Goal: Transaction & Acquisition: Purchase product/service

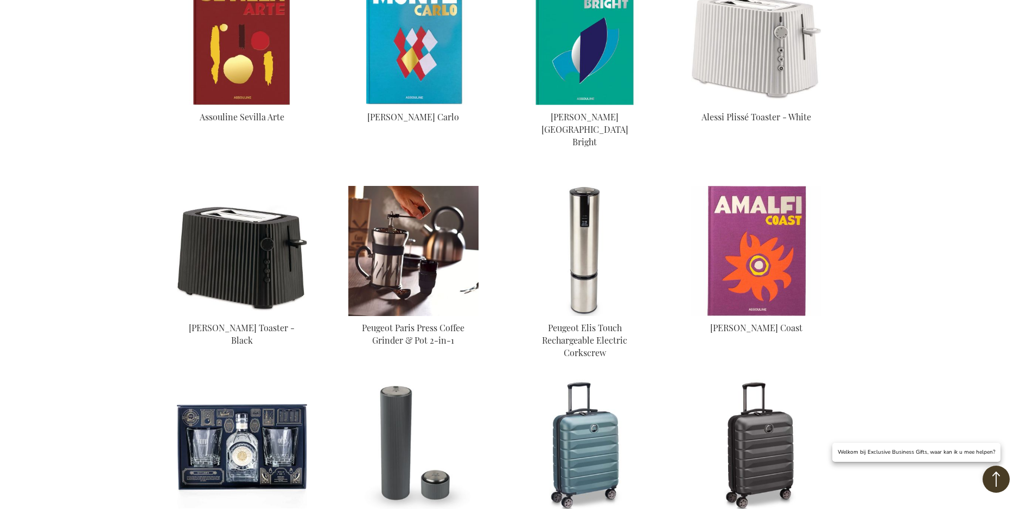
scroll to position [922, 0]
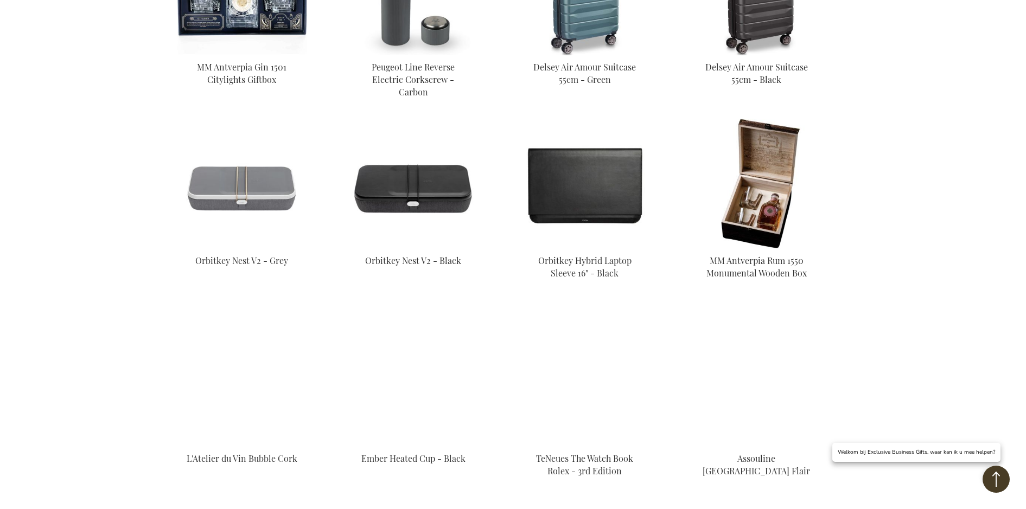
scroll to position [1410, 0]
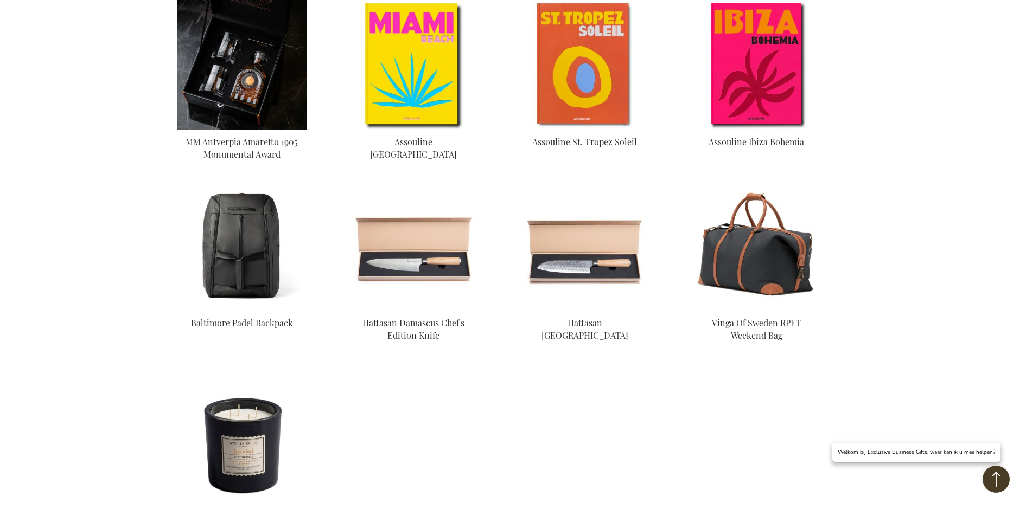
scroll to position [1844, 0]
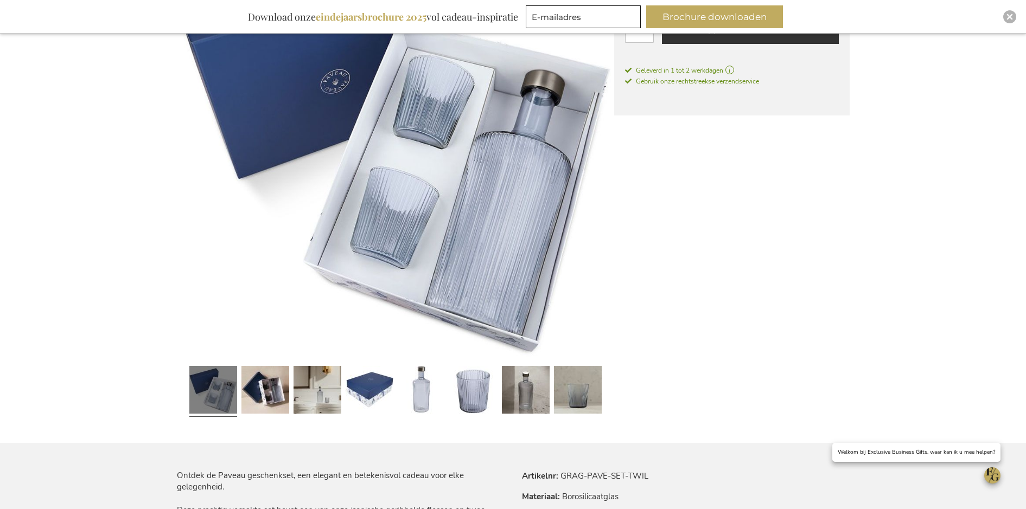
scroll to position [271, 0]
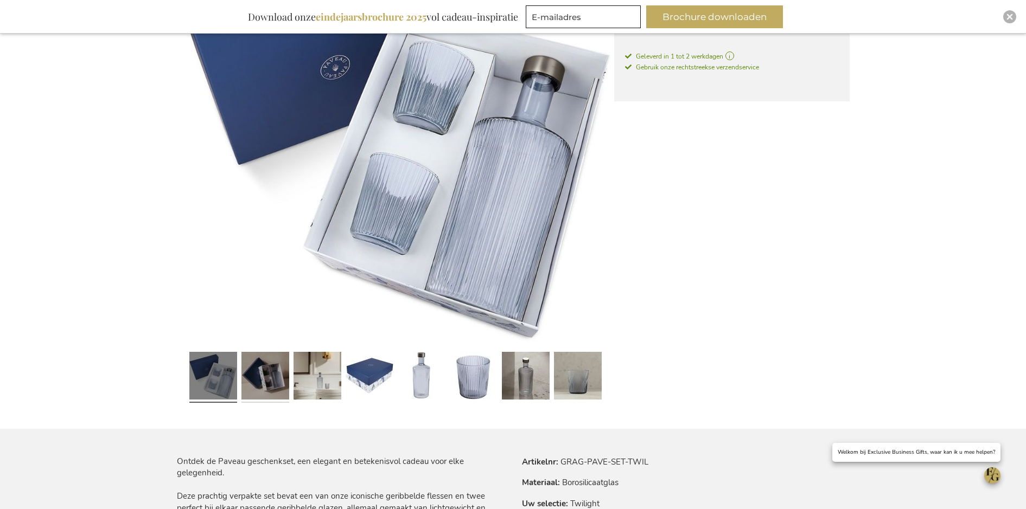
click at [278, 367] on link at bounding box center [265, 378] width 48 height 60
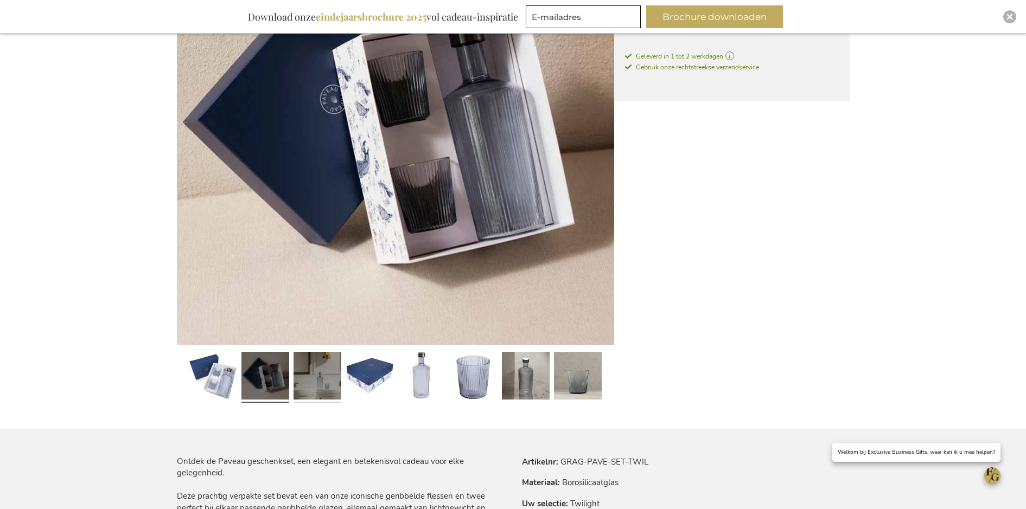
click at [329, 394] on link at bounding box center [317, 378] width 48 height 60
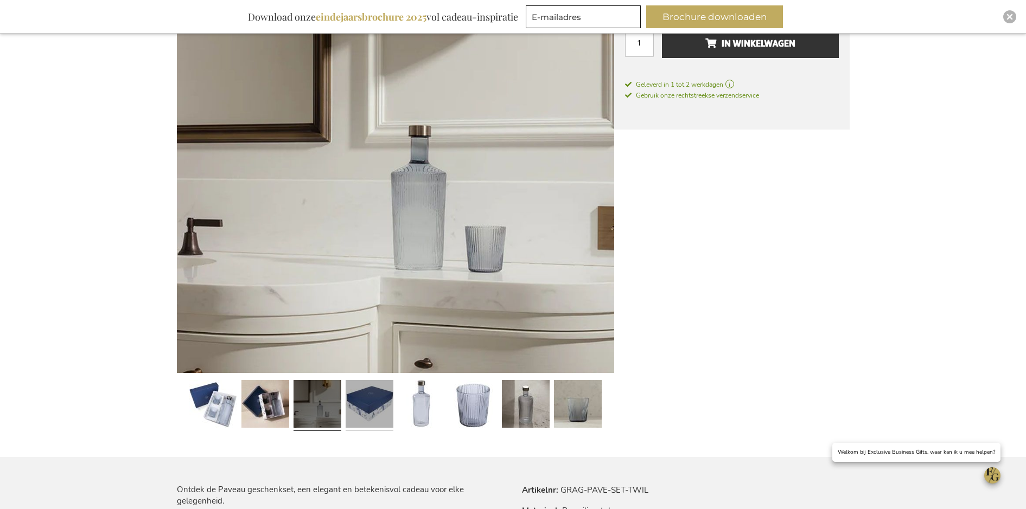
scroll to position [217, 0]
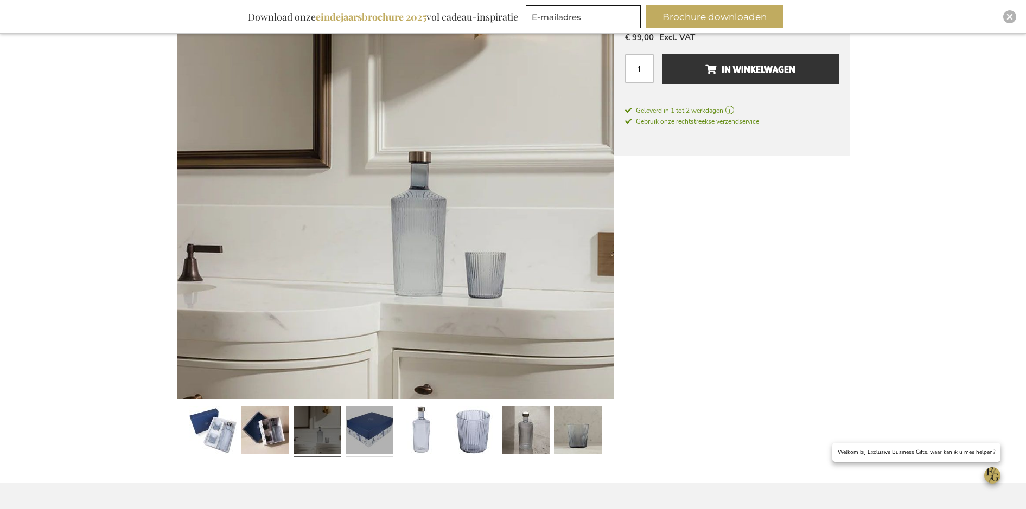
click at [374, 443] on link at bounding box center [370, 432] width 48 height 60
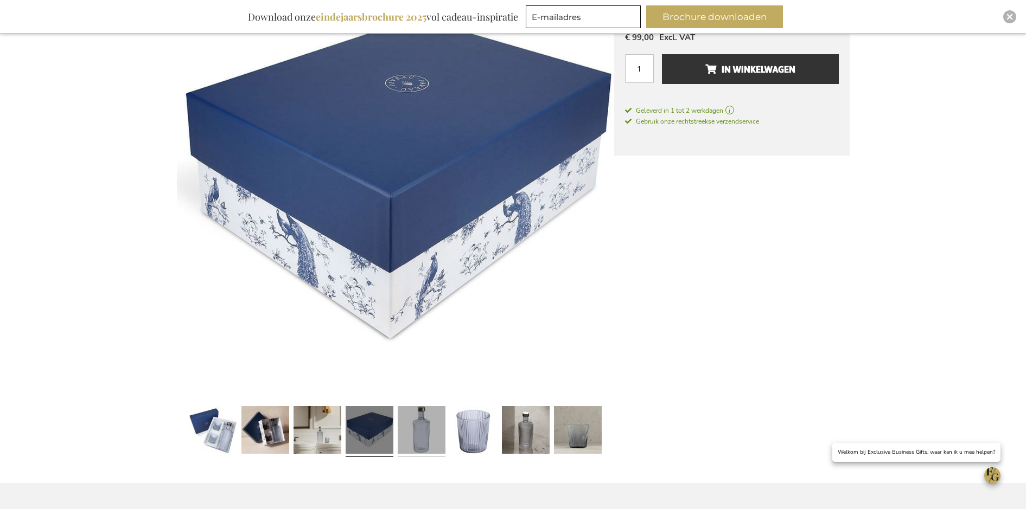
click at [425, 436] on link at bounding box center [422, 432] width 48 height 60
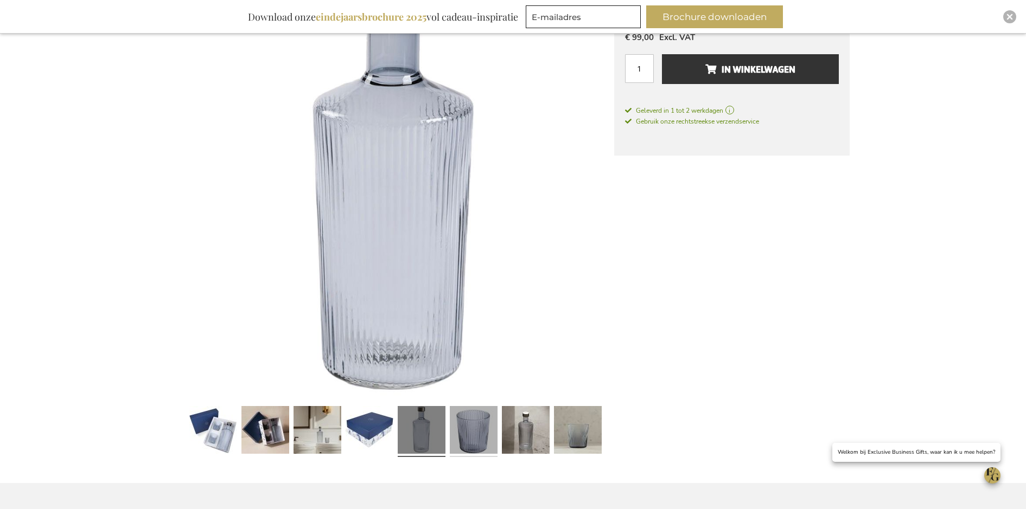
click at [468, 438] on link at bounding box center [474, 432] width 48 height 60
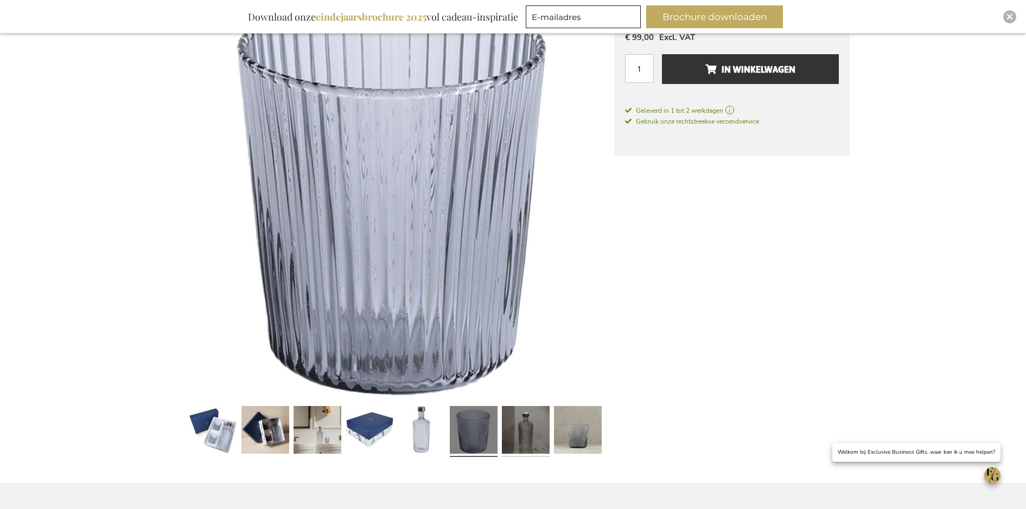
click at [526, 437] on link at bounding box center [526, 432] width 48 height 60
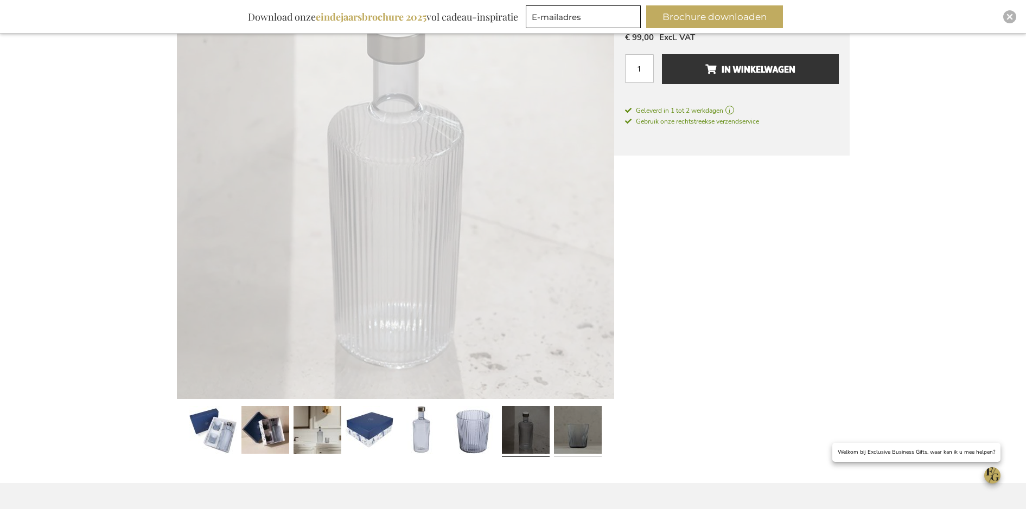
click at [576, 436] on link at bounding box center [578, 432] width 48 height 60
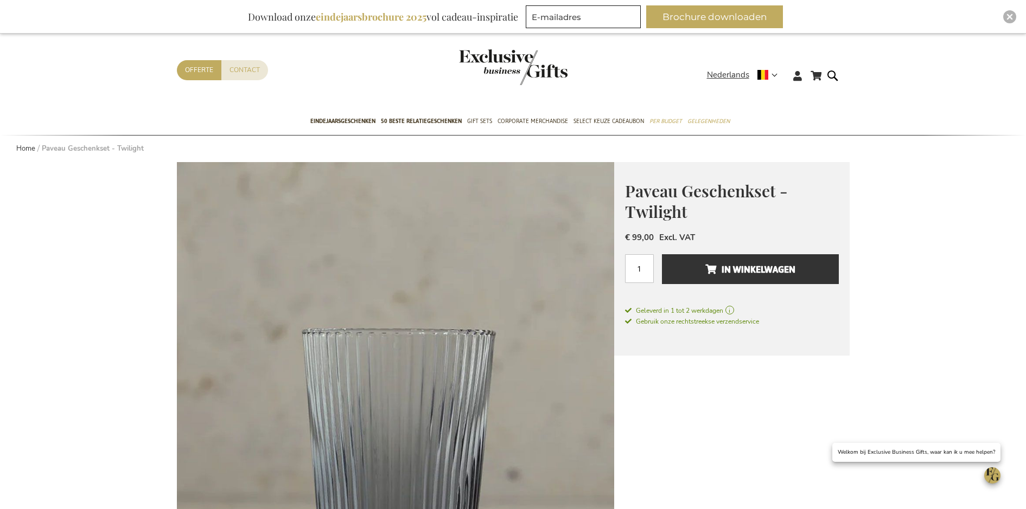
scroll to position [0, 0]
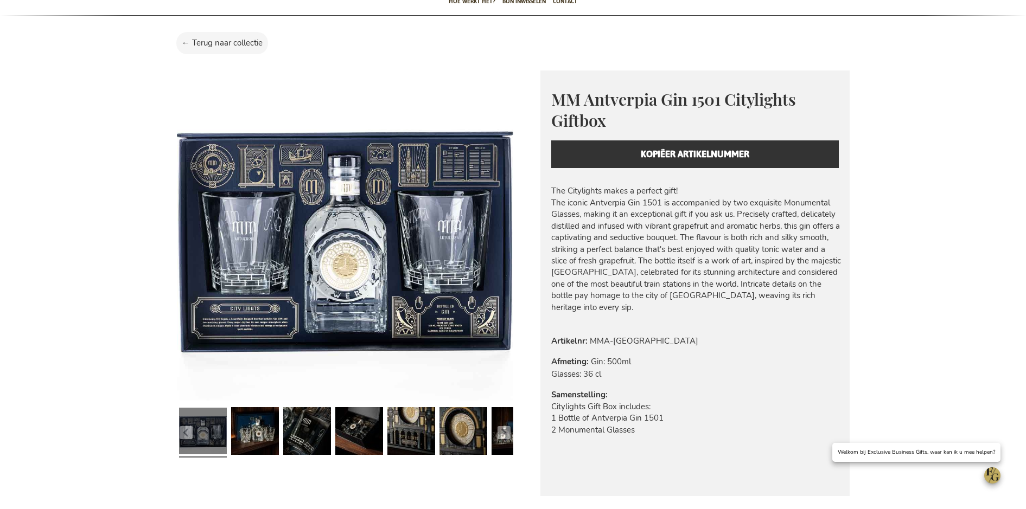
scroll to position [108, 0]
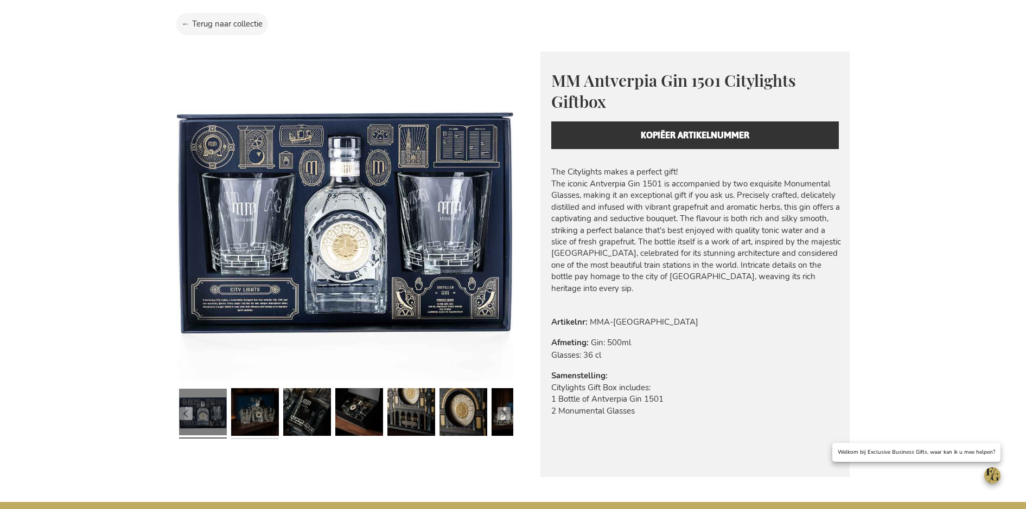
click at [271, 424] on link at bounding box center [255, 414] width 48 height 59
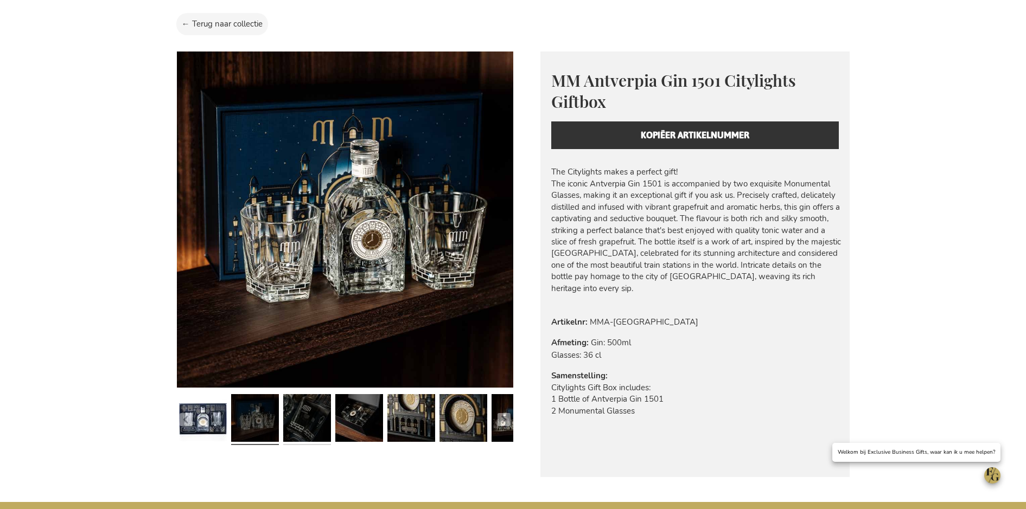
click at [309, 420] on link at bounding box center [307, 420] width 48 height 59
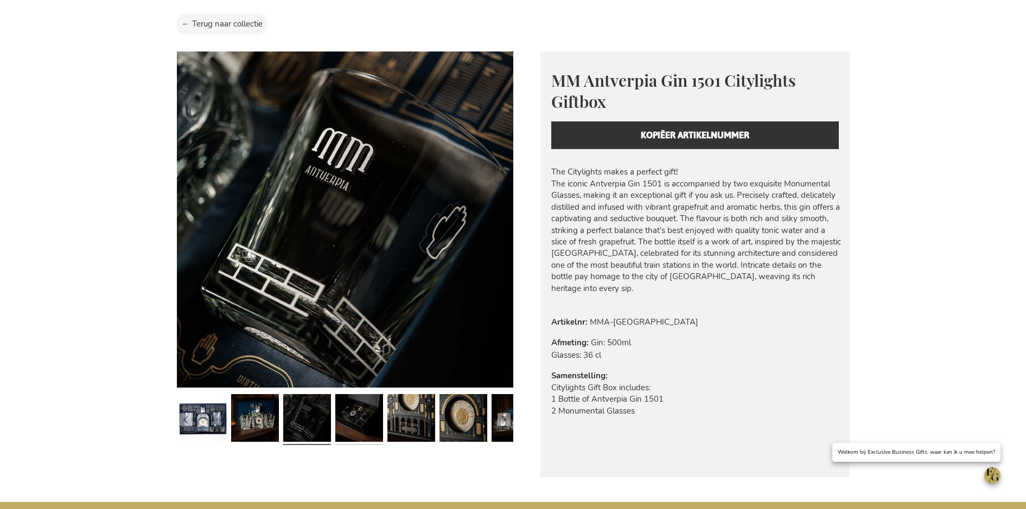
click at [360, 420] on link at bounding box center [359, 420] width 48 height 59
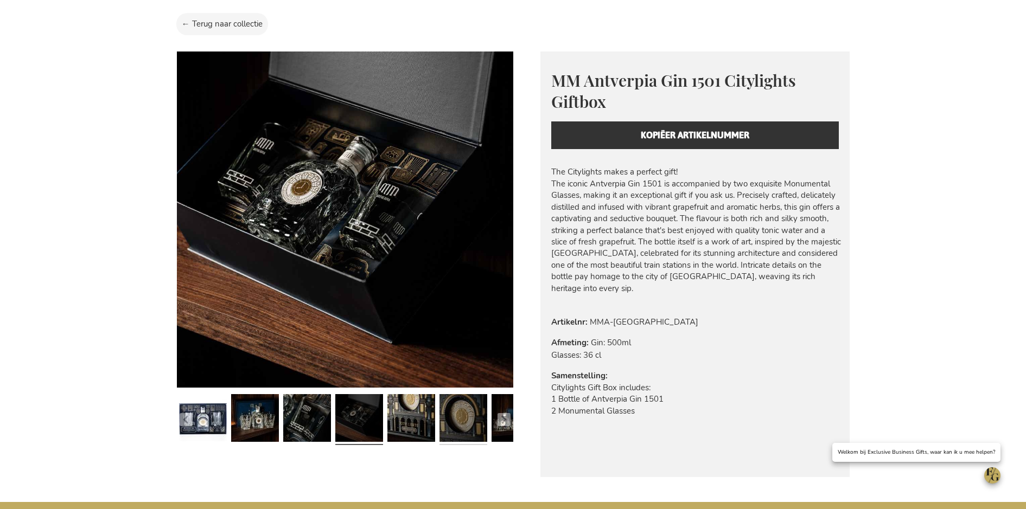
click at [467, 419] on link at bounding box center [463, 420] width 48 height 59
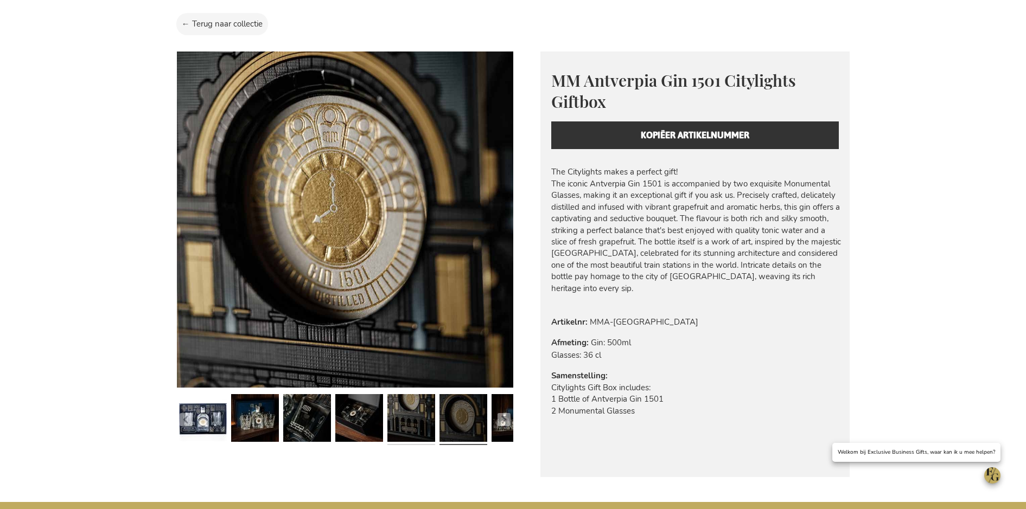
click at [407, 422] on link at bounding box center [411, 420] width 48 height 59
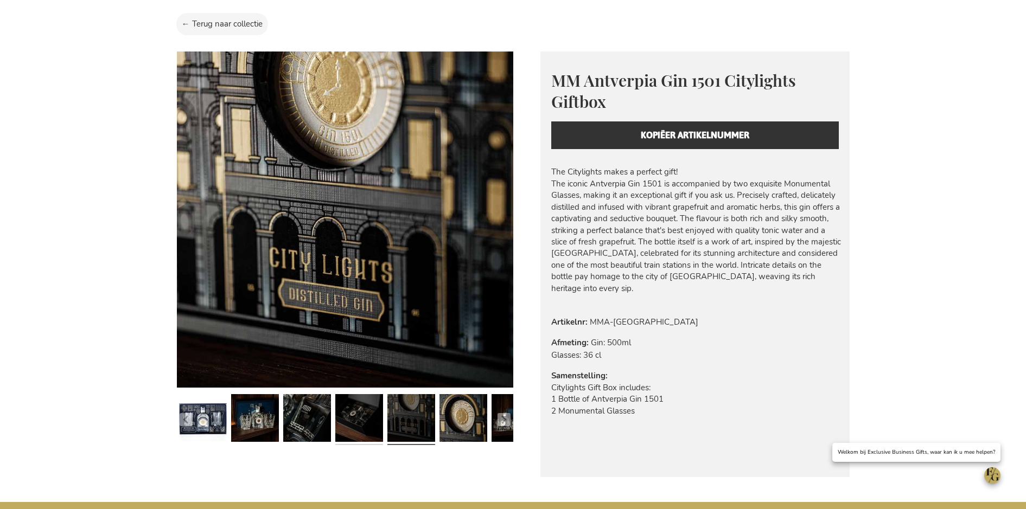
click at [372, 423] on link at bounding box center [359, 420] width 48 height 59
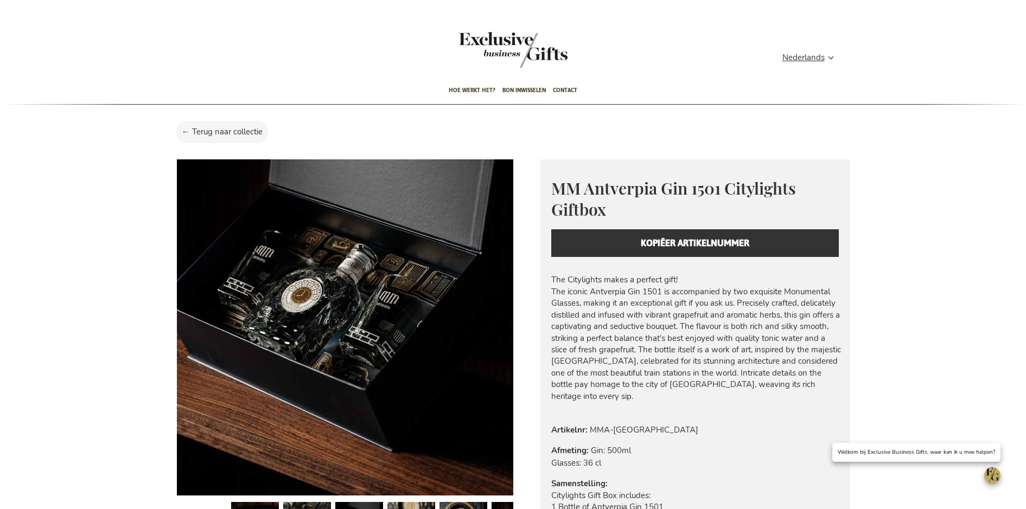
scroll to position [0, 0]
